Goal: Information Seeking & Learning: Learn about a topic

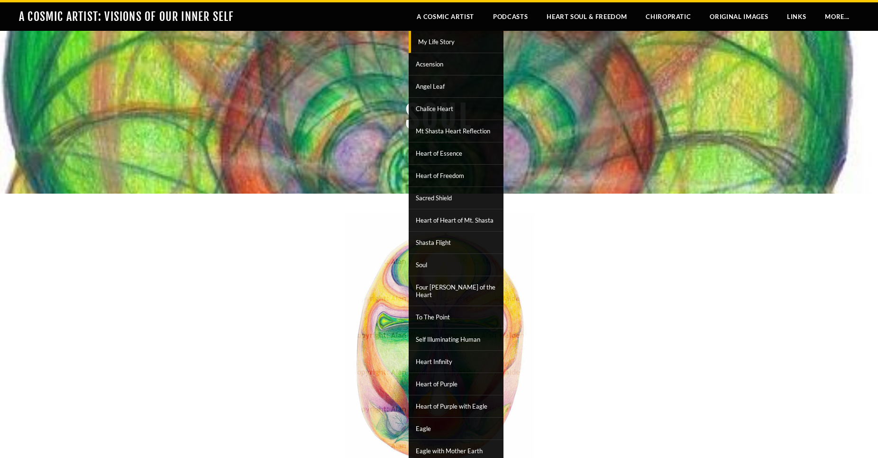
click at [439, 41] on span "My Life Story" at bounding box center [458, 42] width 88 height 12
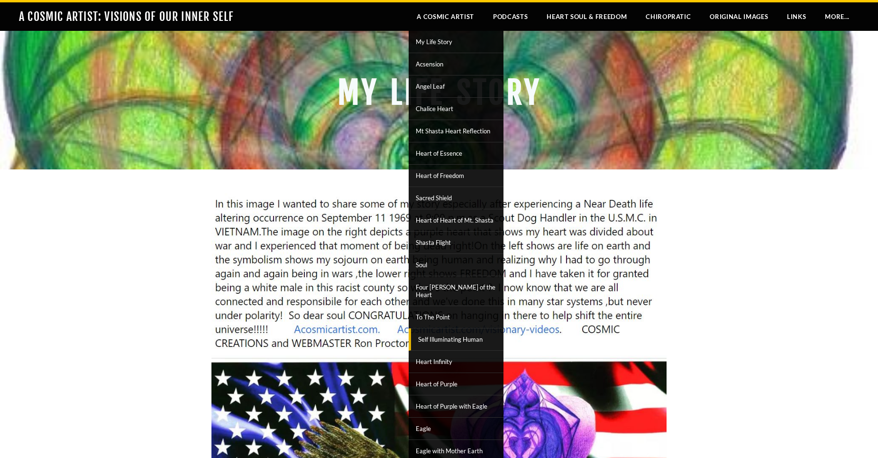
click at [451, 333] on span "Self Illuminating Human" at bounding box center [458, 339] width 88 height 12
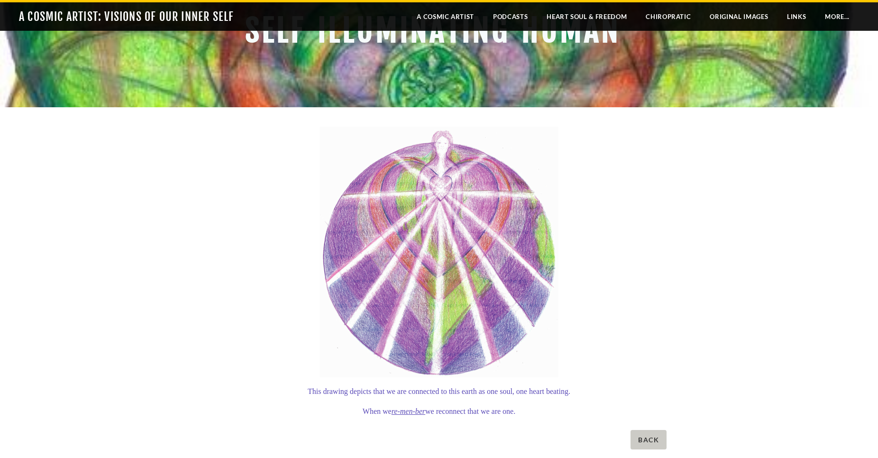
scroll to position [97, 0]
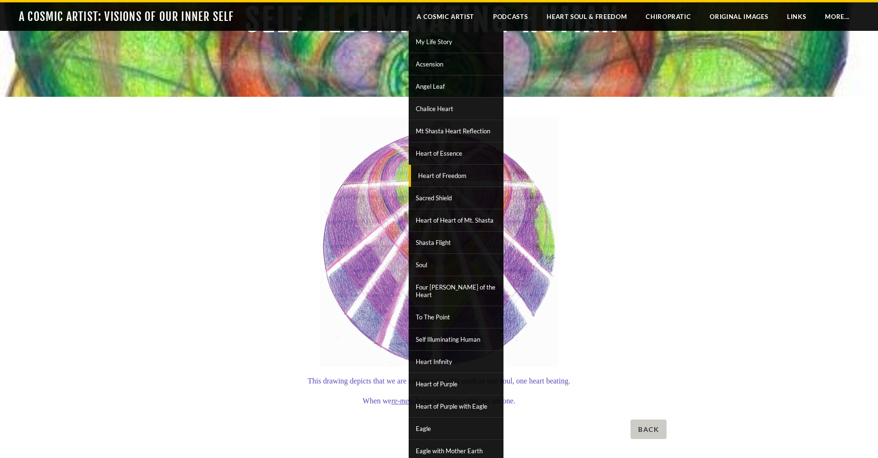
click at [430, 175] on span "Heart of Freedom" at bounding box center [458, 175] width 88 height 12
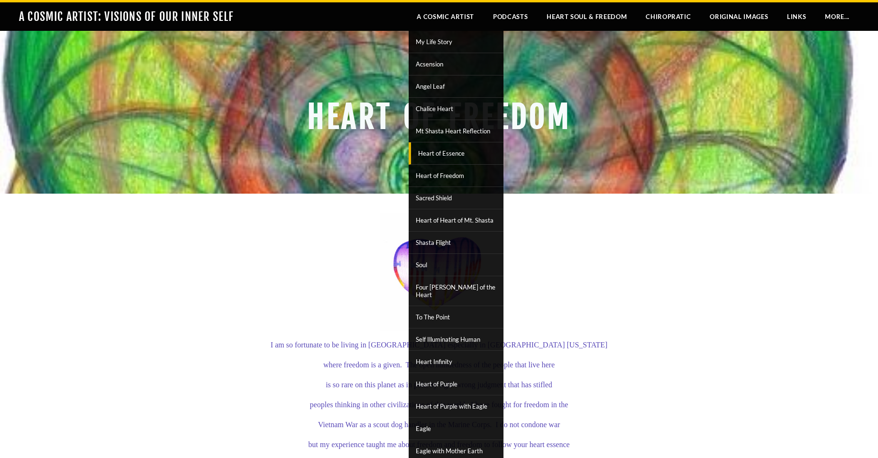
click at [442, 149] on span "Heart of Essence" at bounding box center [458, 153] width 88 height 12
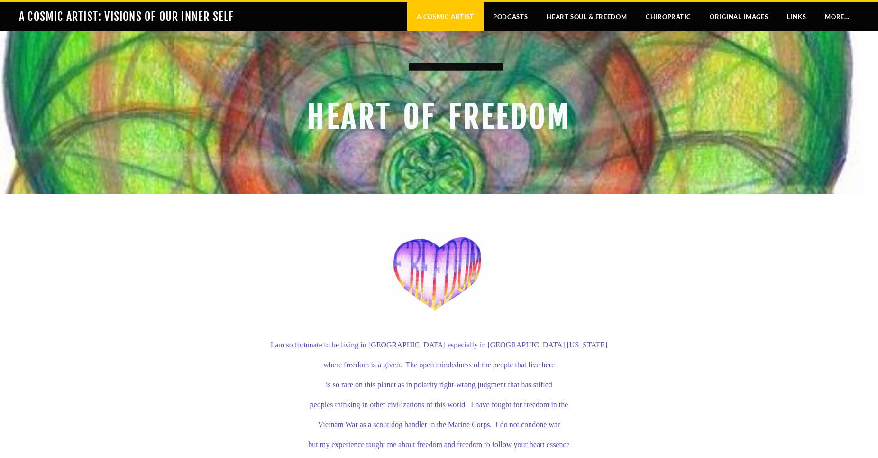
scroll to position [48, 0]
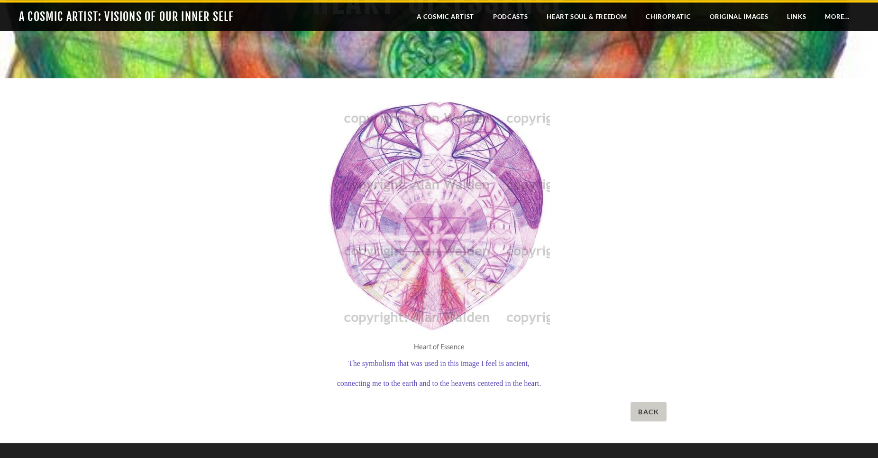
scroll to position [48, 0]
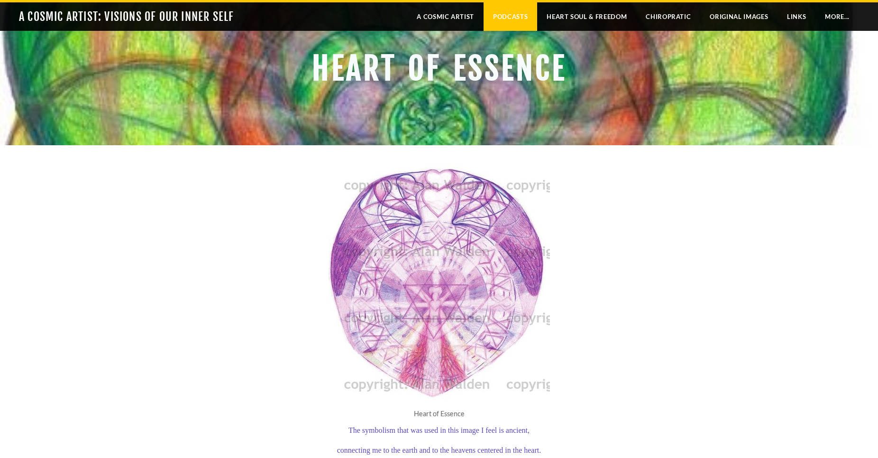
click at [510, 14] on link "Podcasts" at bounding box center [511, 16] width 54 height 28
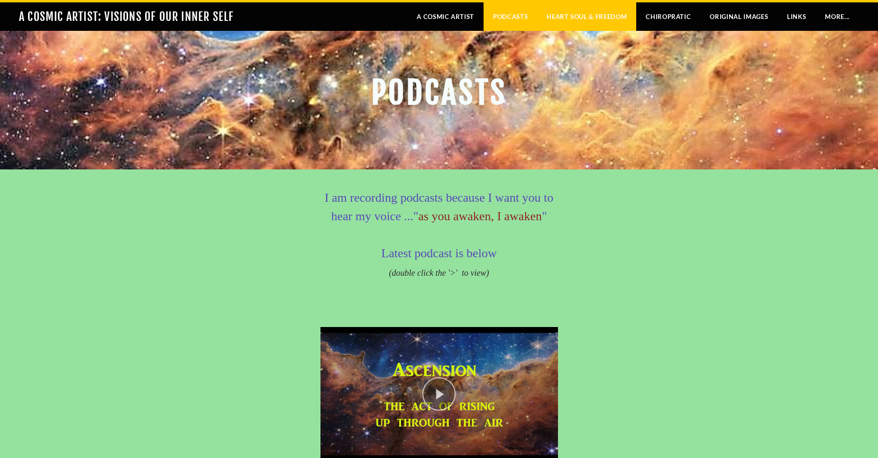
click at [587, 18] on link "Heart Soul & Freedom" at bounding box center [586, 16] width 99 height 28
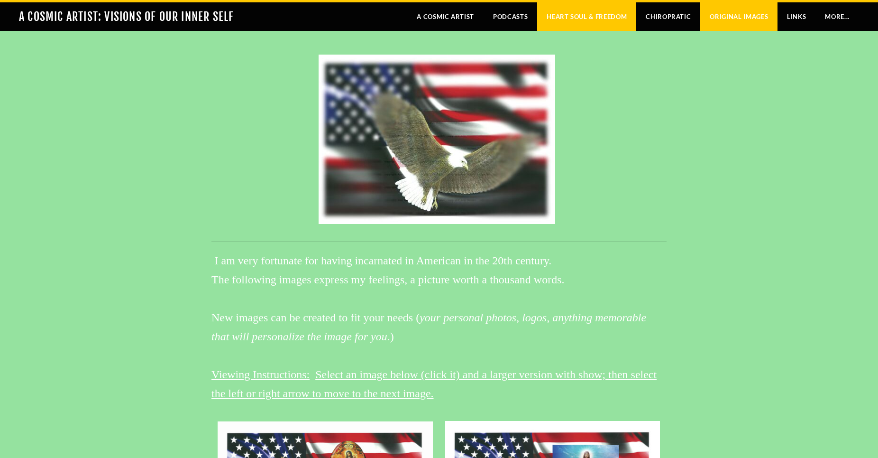
click at [745, 16] on link "Original Images" at bounding box center [739, 16] width 77 height 28
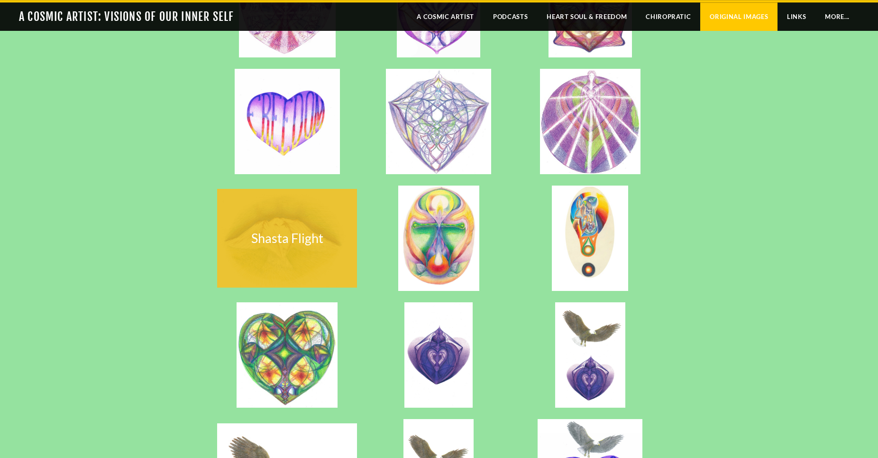
scroll to position [435, 0]
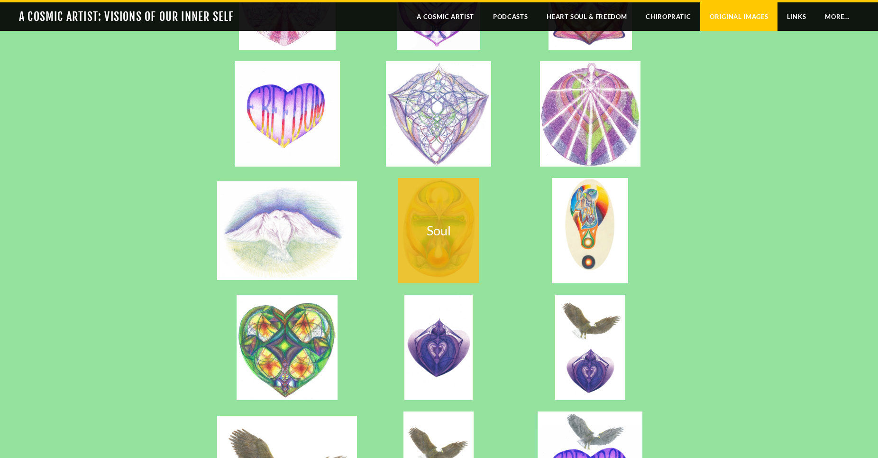
click at [445, 236] on div "Soul" at bounding box center [438, 230] width 81 height 11
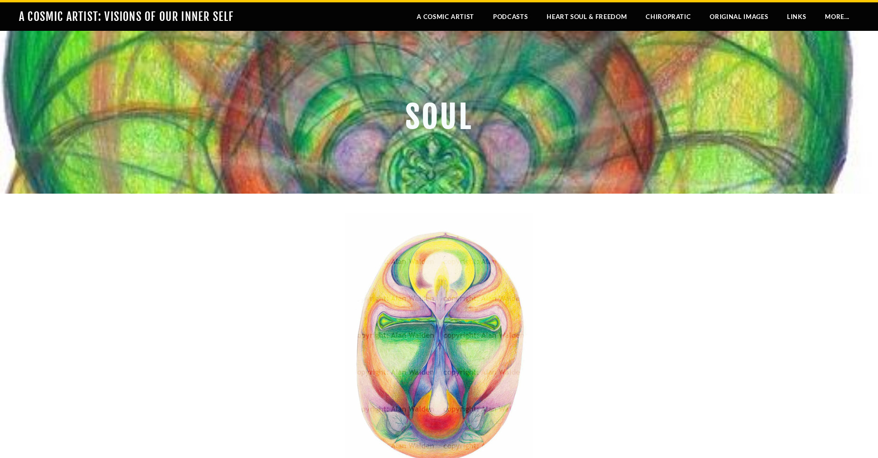
scroll to position [145, 0]
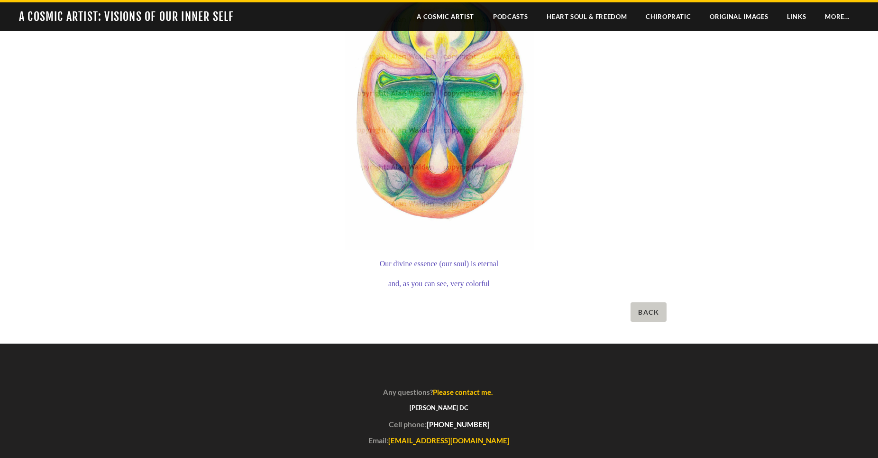
scroll to position [48, 0]
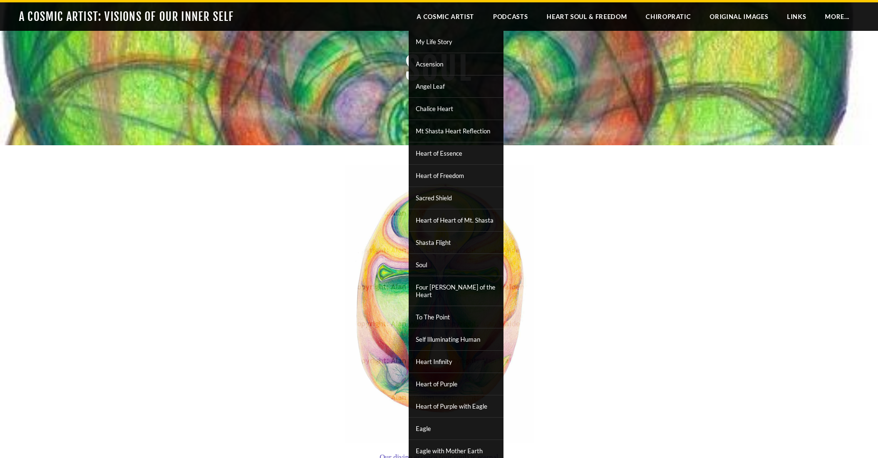
click at [206, 303] on div "Our divine essence (our soul) is eternal and, as you can see, very colorful Back" at bounding box center [439, 341] width 878 height 392
click at [430, 20] on link "A Cosmic Artist" at bounding box center [445, 16] width 76 height 28
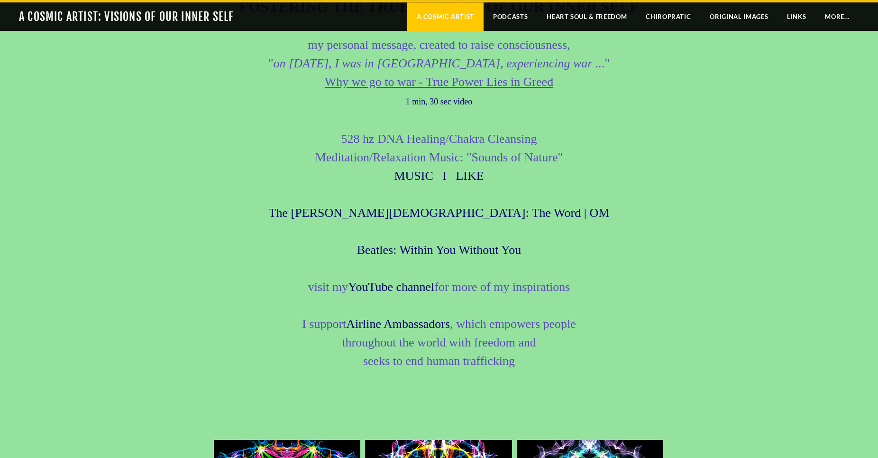
scroll to position [1645, 0]
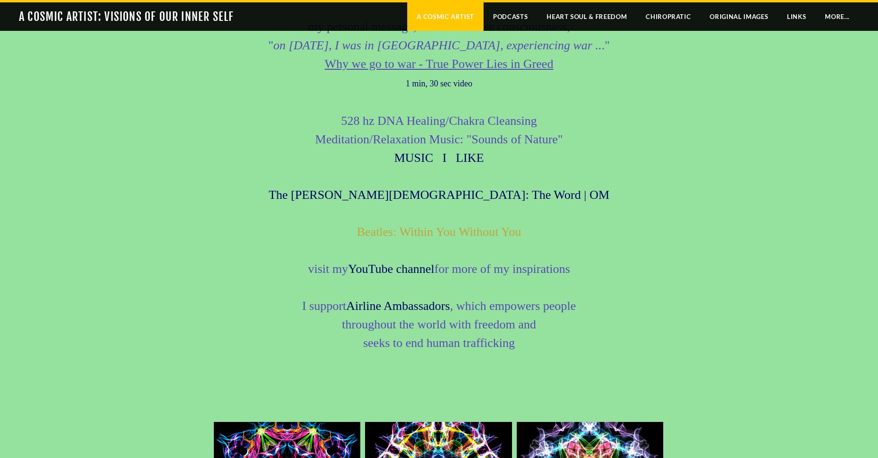
click at [444, 232] on link "Beatles: Within You Without You" at bounding box center [439, 232] width 165 height 14
click at [408, 270] on link "YouTube channel" at bounding box center [391, 269] width 86 height 14
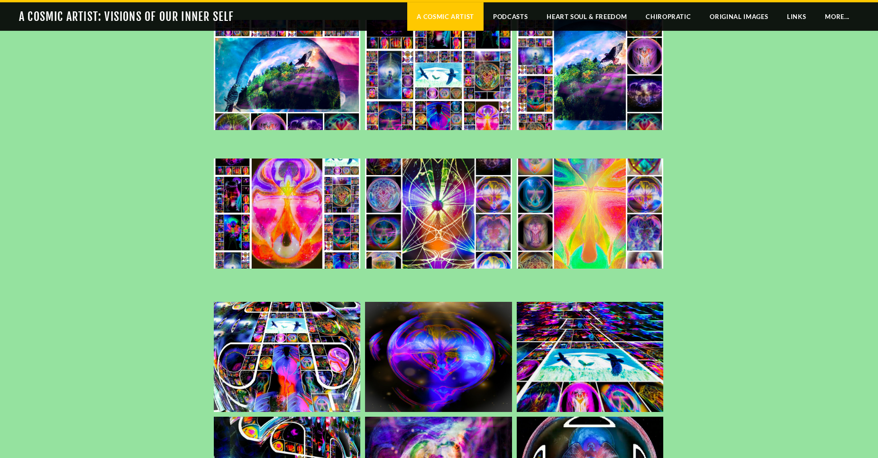
scroll to position [5080, 0]
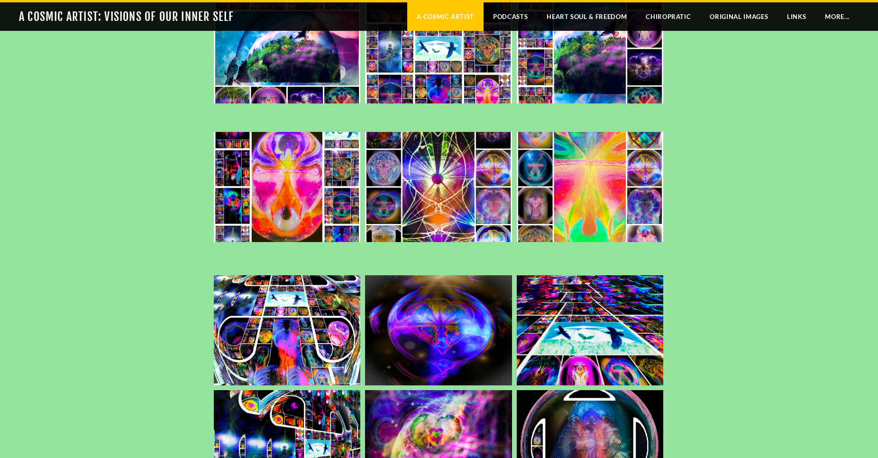
click at [575, 262] on img at bounding box center [590, 186] width 147 height 151
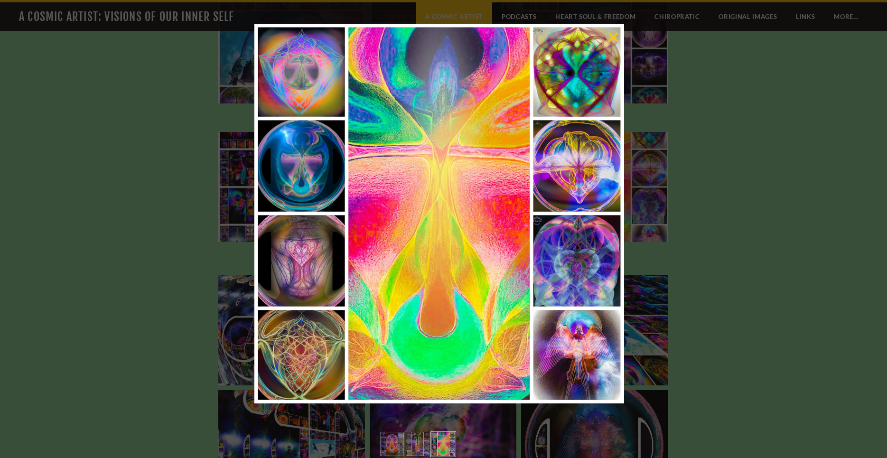
click at [611, 37] on link at bounding box center [613, 37] width 12 height 18
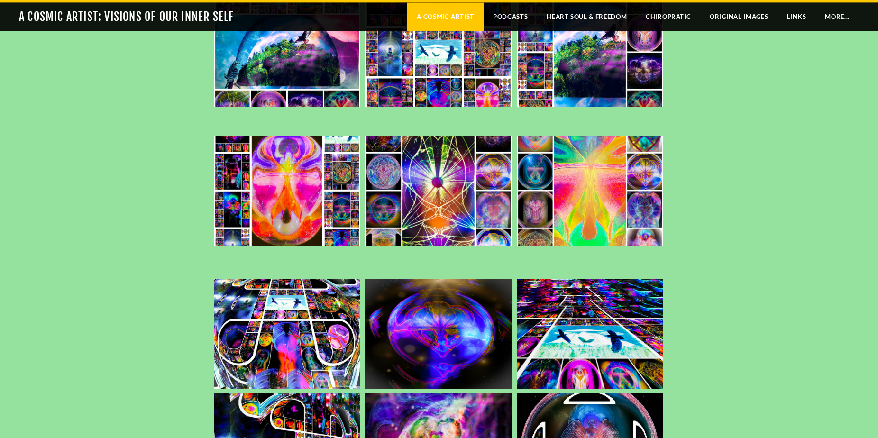
scroll to position [5029, 0]
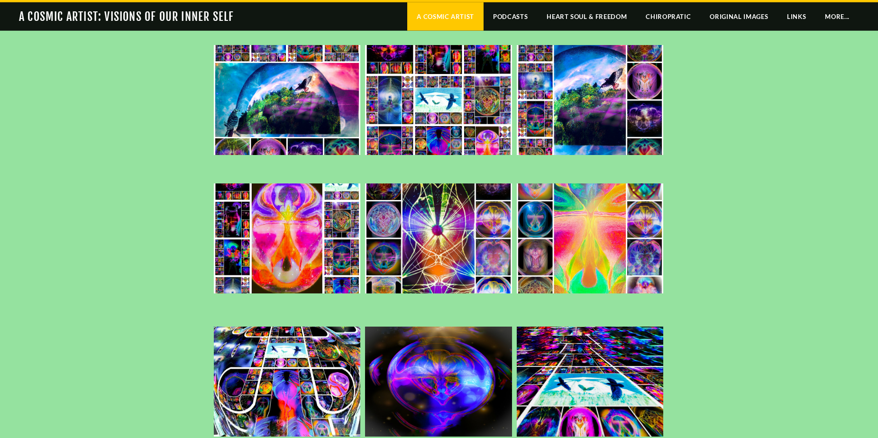
click at [286, 314] on img at bounding box center [287, 238] width 147 height 151
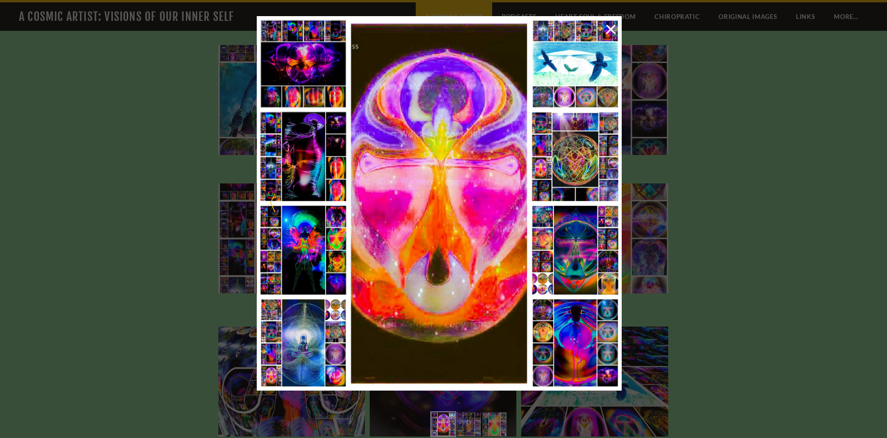
click at [293, 159] on link at bounding box center [330, 203] width 146 height 375
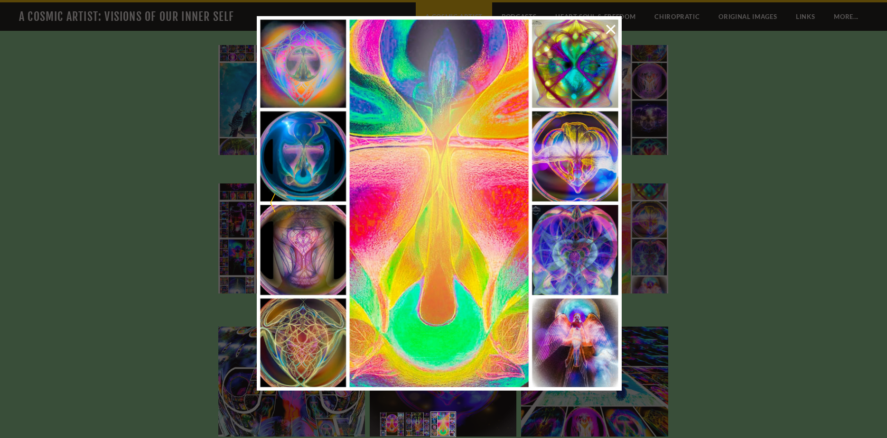
click at [295, 269] on link at bounding box center [330, 203] width 146 height 375
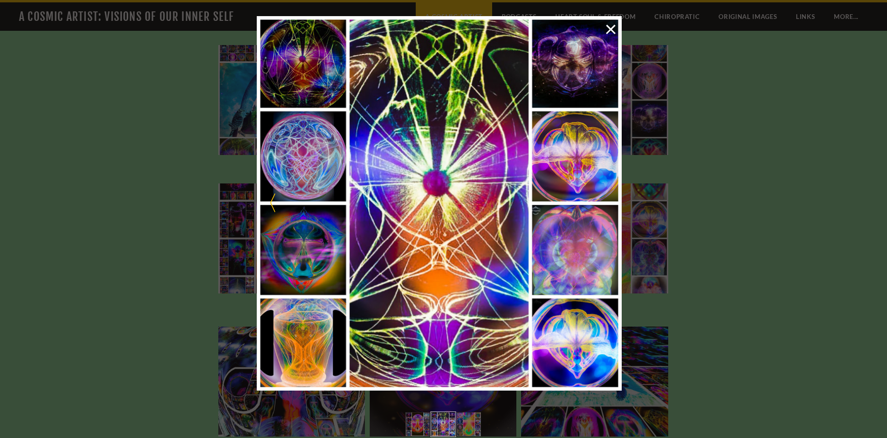
click at [294, 256] on link at bounding box center [330, 203] width 146 height 375
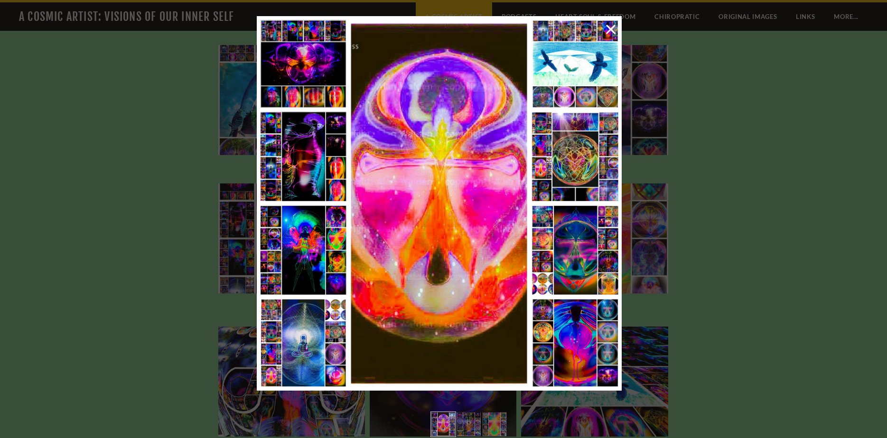
click at [294, 256] on link at bounding box center [330, 203] width 146 height 375
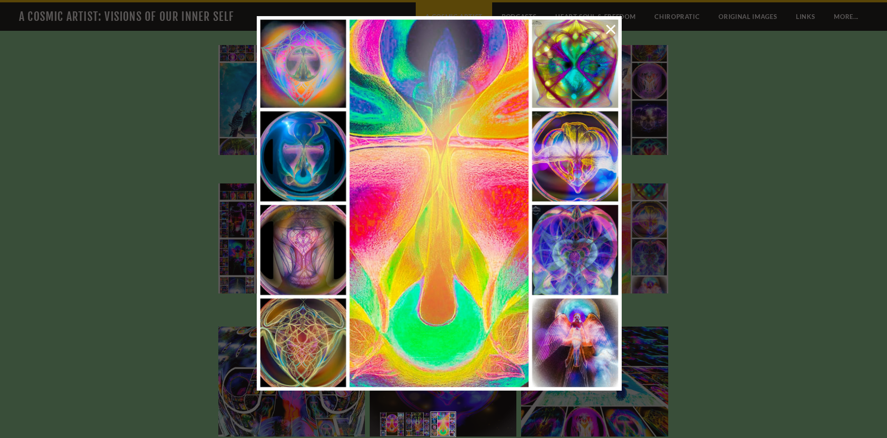
click at [294, 256] on link at bounding box center [330, 203] width 146 height 375
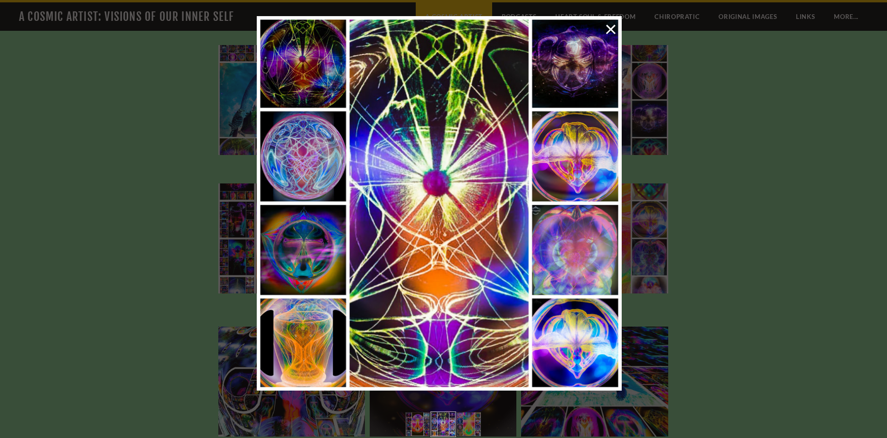
click at [294, 256] on link at bounding box center [330, 203] width 146 height 375
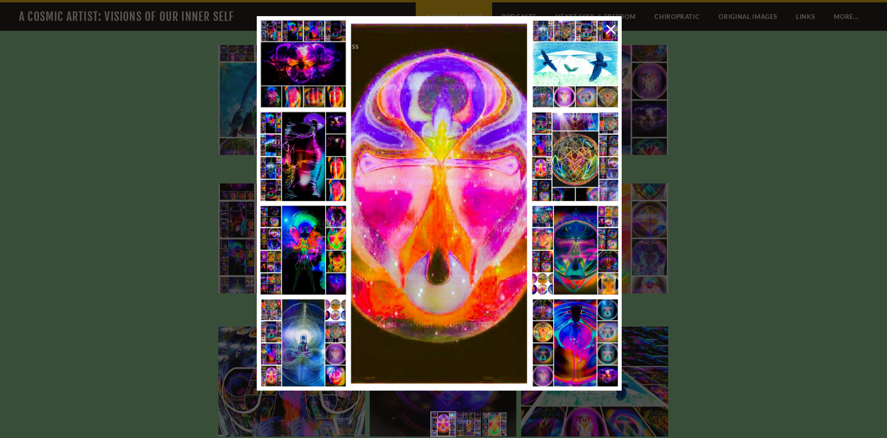
click at [294, 256] on link at bounding box center [330, 203] width 146 height 375
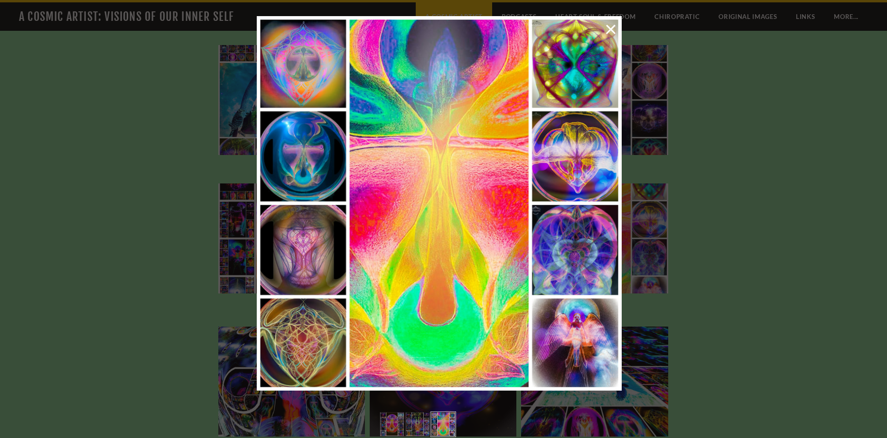
click at [294, 256] on link at bounding box center [330, 203] width 146 height 375
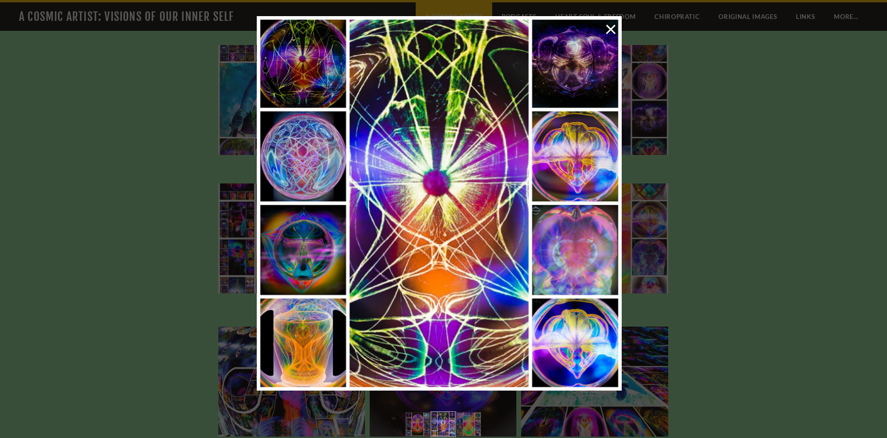
click at [294, 256] on link at bounding box center [330, 203] width 146 height 375
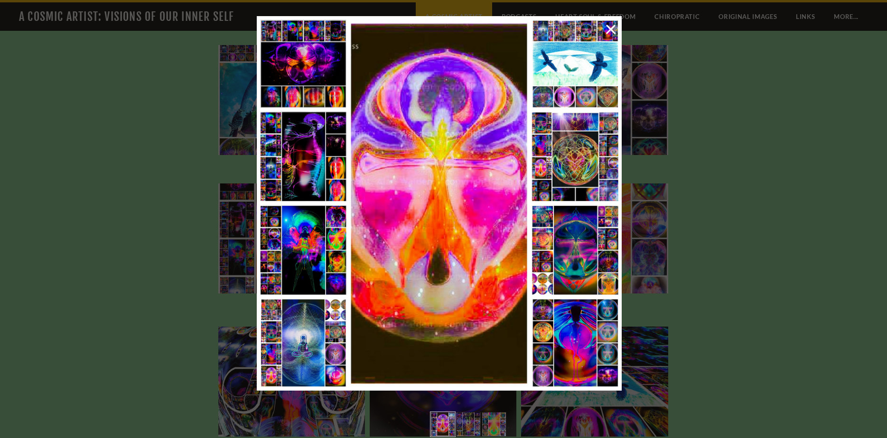
click at [294, 256] on link at bounding box center [330, 203] width 146 height 375
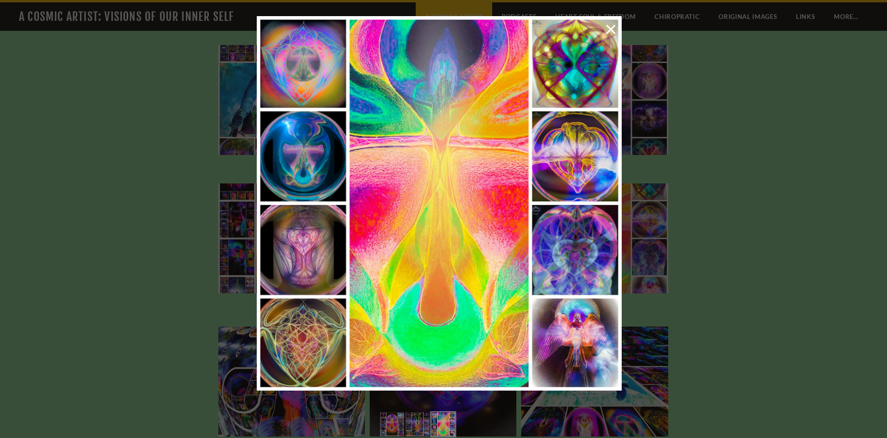
click at [294, 256] on link at bounding box center [330, 203] width 146 height 375
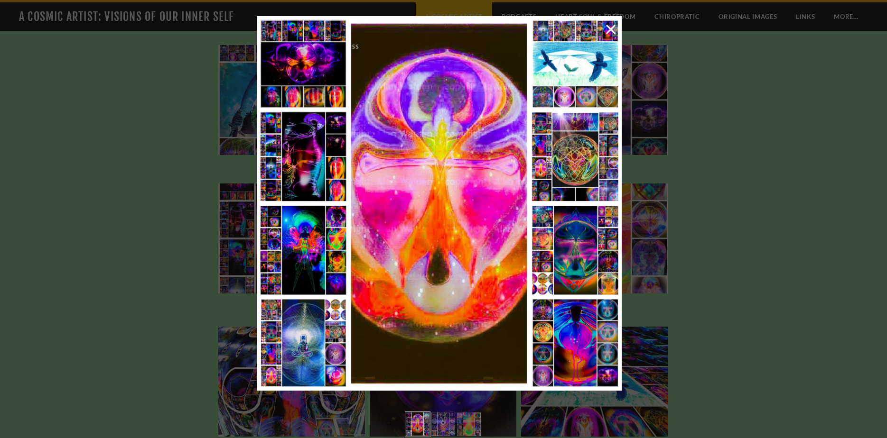
click at [294, 256] on link at bounding box center [330, 203] width 146 height 375
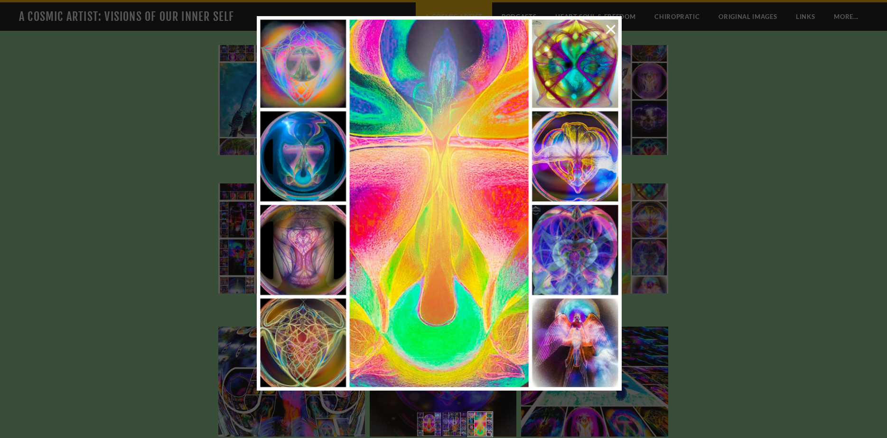
click at [294, 256] on link at bounding box center [330, 203] width 146 height 375
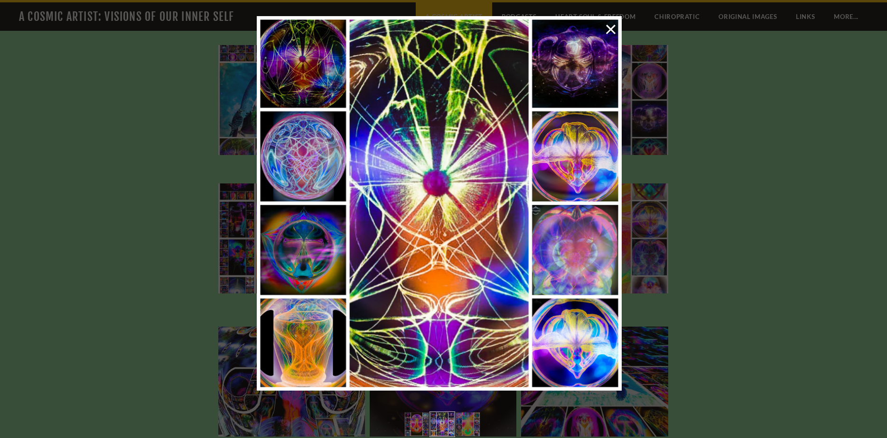
click at [294, 256] on link at bounding box center [330, 203] width 146 height 375
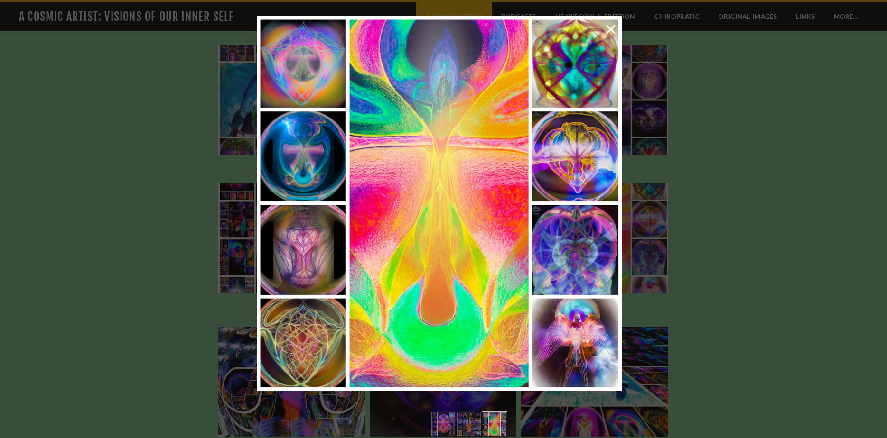
click at [294, 256] on link at bounding box center [330, 203] width 146 height 375
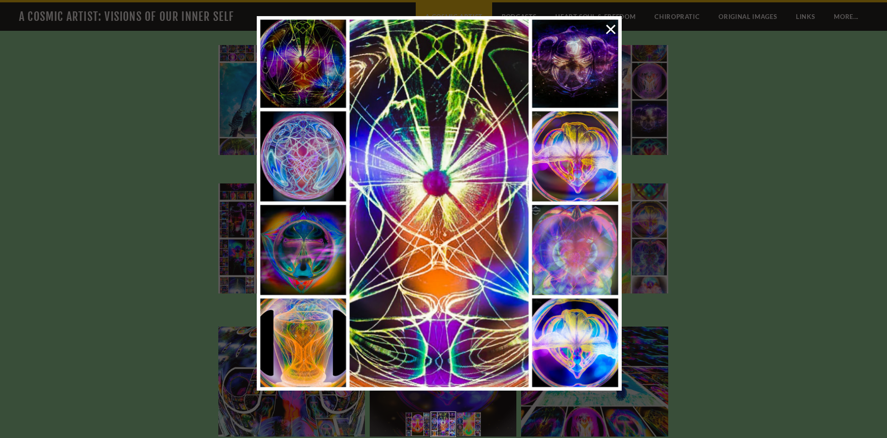
click at [123, 266] on div at bounding box center [443, 219] width 887 height 438
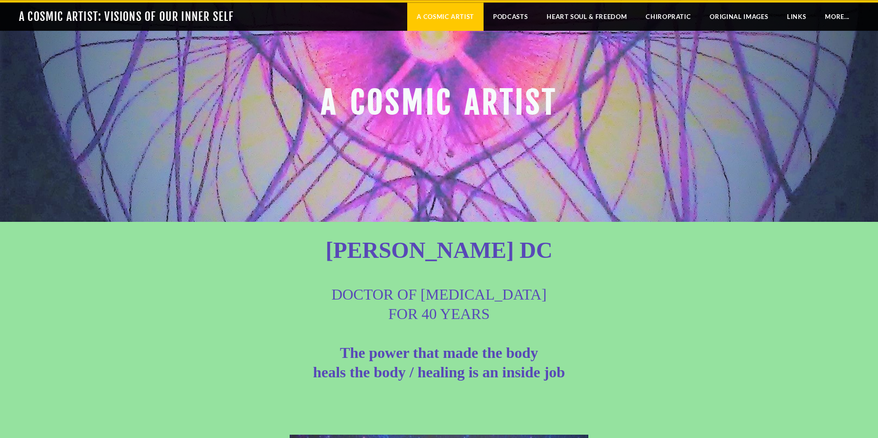
scroll to position [0, 0]
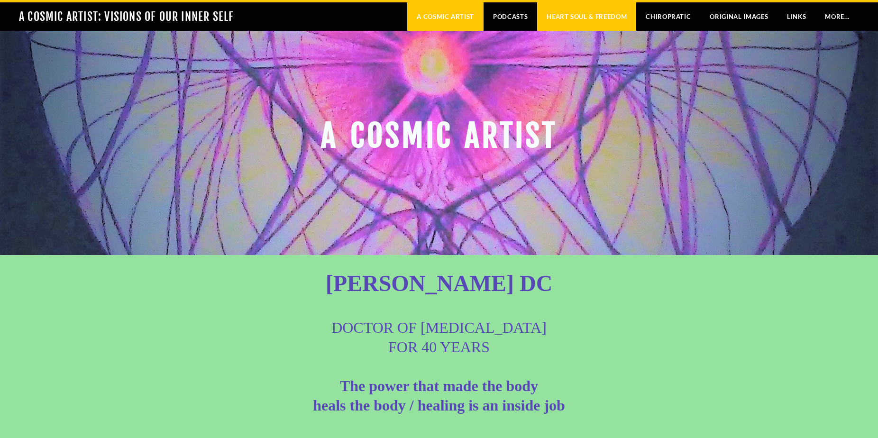
click at [582, 16] on link "Heart Soul & Freedom" at bounding box center [586, 16] width 99 height 28
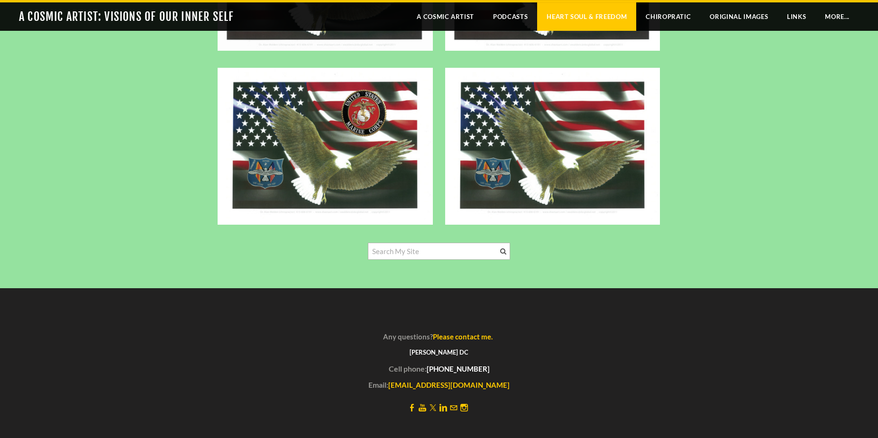
scroll to position [1578, 0]
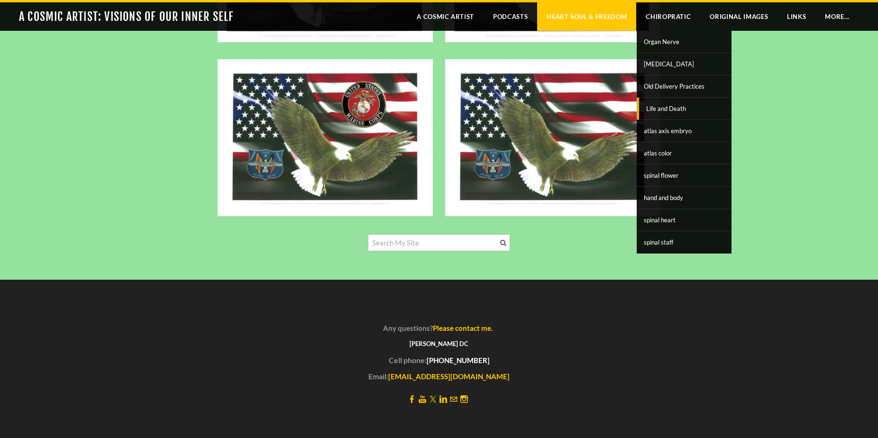
click at [666, 108] on span "Life and Death" at bounding box center [686, 108] width 88 height 12
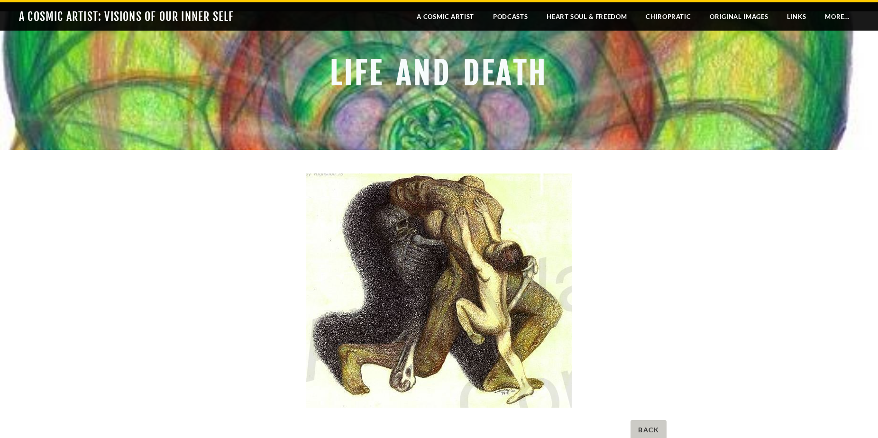
scroll to position [12, 0]
